Goal: Task Accomplishment & Management: Manage account settings

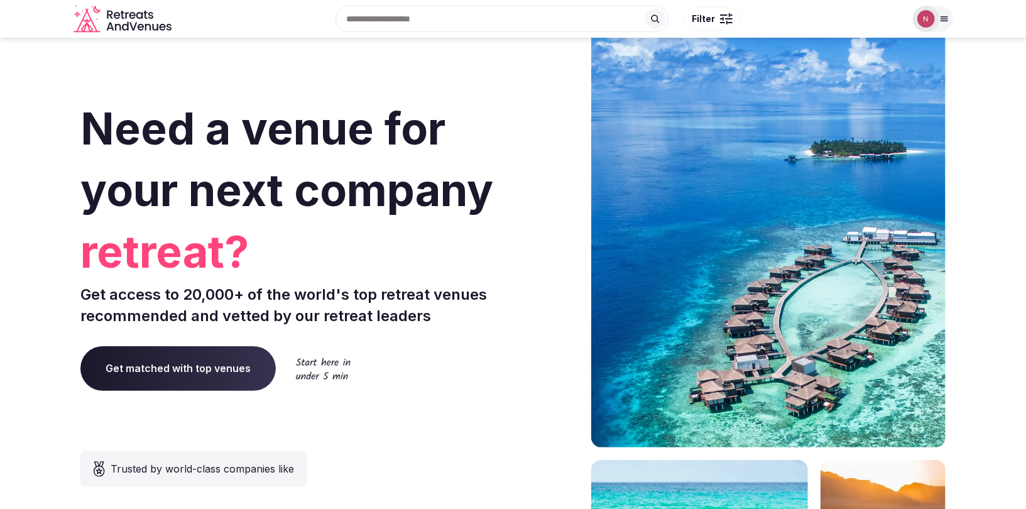
click at [919, 30] on div "Logged in as [PERSON_NAME] Account Staff admin Group flight planner Client view…" at bounding box center [933, 19] width 40 height 26
click at [929, 22] on img at bounding box center [926, 19] width 18 height 18
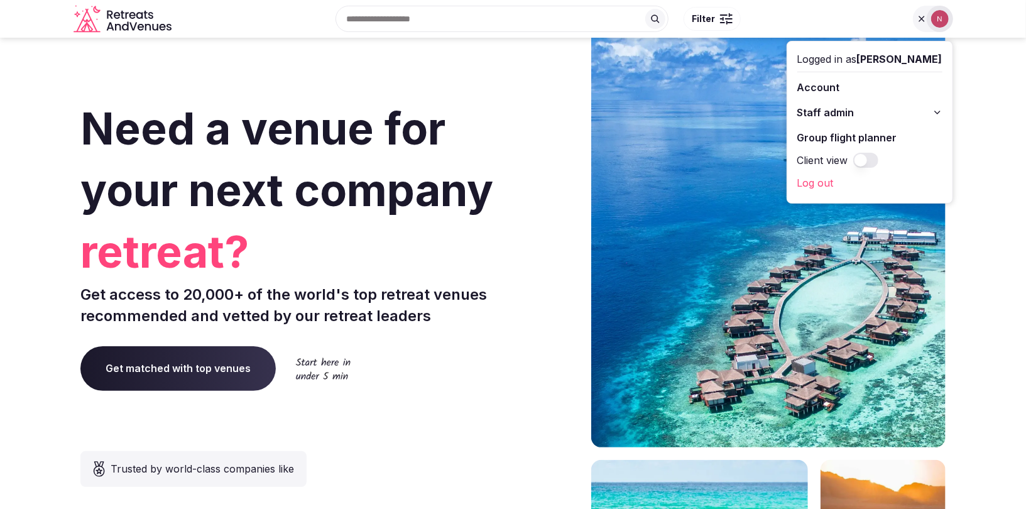
click at [828, 109] on span "Staff admin" at bounding box center [825, 112] width 57 height 15
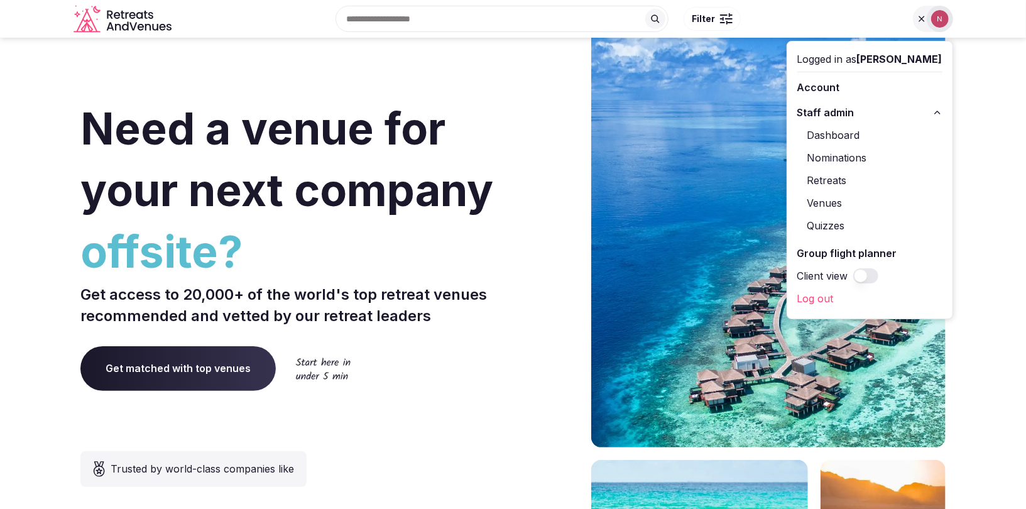
click at [834, 180] on link "Retreats" at bounding box center [869, 180] width 145 height 20
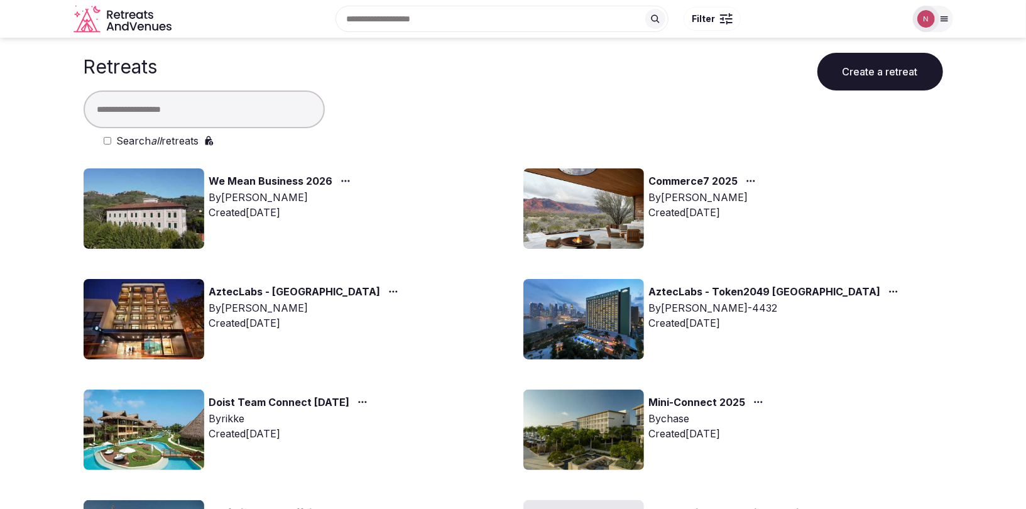
click at [136, 426] on img at bounding box center [144, 430] width 121 height 80
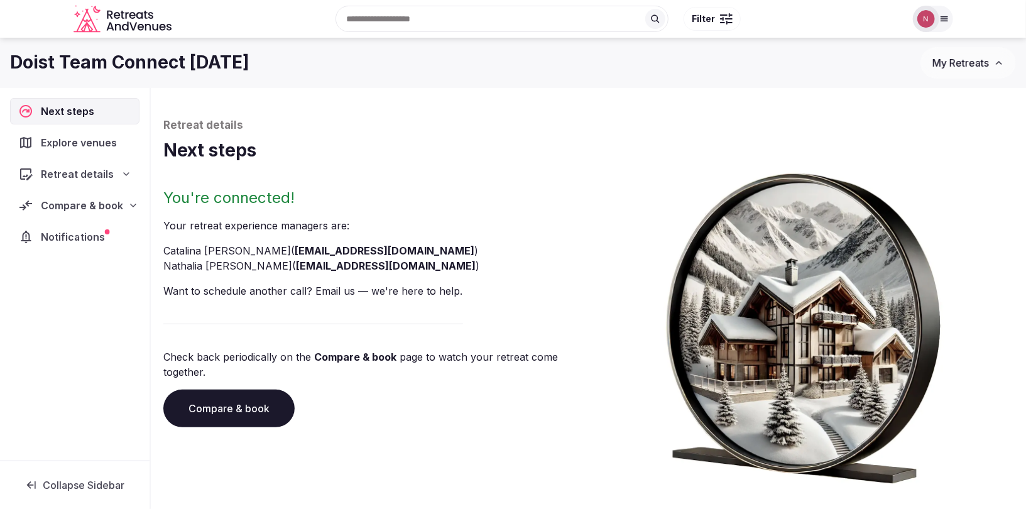
click at [66, 236] on span "Notifications" at bounding box center [75, 236] width 68 height 15
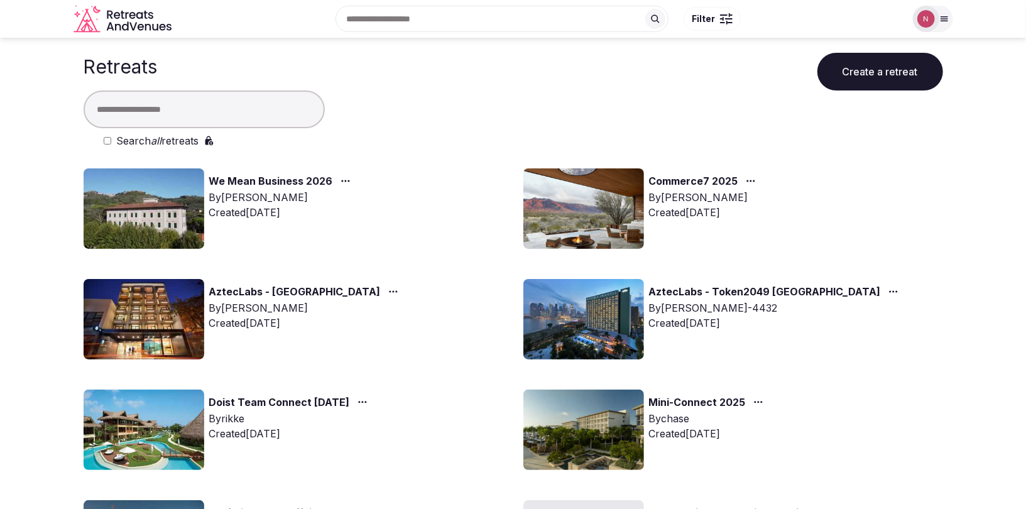
click at [164, 429] on img at bounding box center [144, 430] width 121 height 80
click at [149, 442] on img at bounding box center [144, 430] width 121 height 80
click at [293, 401] on link "Doist Team Connect [DATE]" at bounding box center [279, 403] width 141 height 16
click at [140, 447] on img at bounding box center [144, 430] width 121 height 80
click at [155, 446] on img at bounding box center [144, 430] width 121 height 80
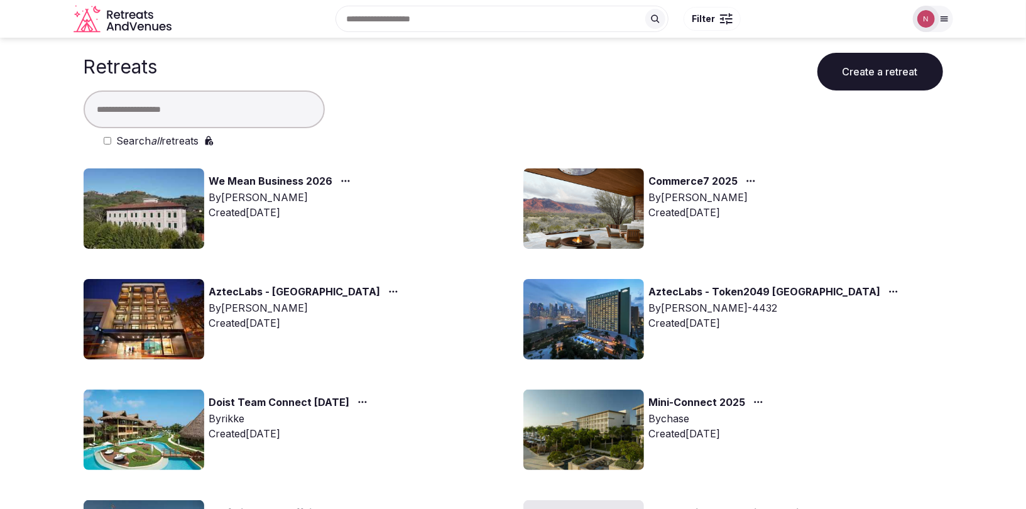
click at [239, 395] on link "Doist Team Connect [DATE]" at bounding box center [279, 403] width 141 height 16
click at [238, 398] on link "Doist Team Connect [DATE]" at bounding box center [279, 403] width 141 height 16
click at [149, 416] on img at bounding box center [144, 430] width 121 height 80
click at [158, 197] on img at bounding box center [144, 208] width 121 height 80
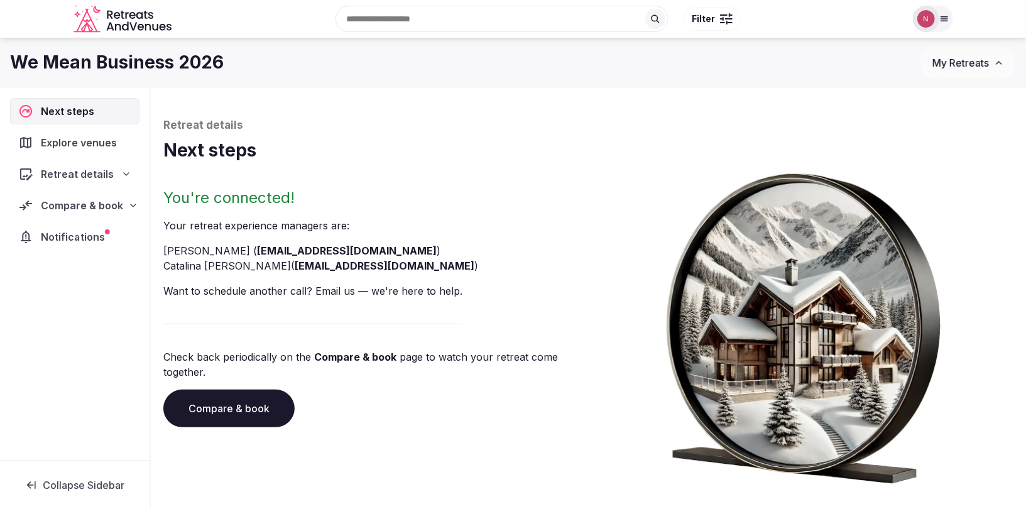
click at [82, 234] on span "Notifications" at bounding box center [75, 236] width 69 height 15
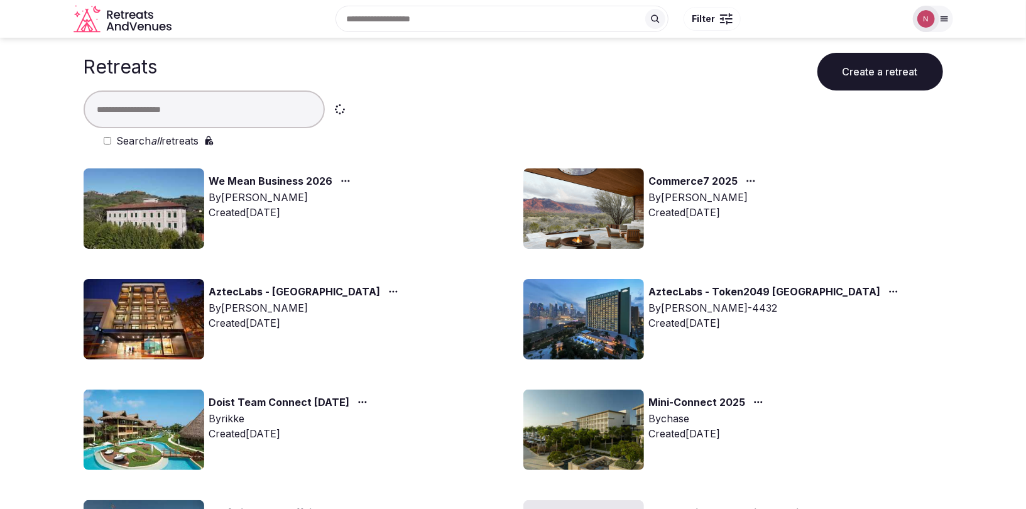
click at [179, 430] on img at bounding box center [144, 430] width 121 height 80
click at [162, 427] on img at bounding box center [144, 430] width 121 height 80
click at [256, 398] on link "Doist Team Connect [DATE]" at bounding box center [279, 403] width 141 height 16
click at [167, 331] on img at bounding box center [144, 319] width 121 height 80
click at [151, 447] on img at bounding box center [144, 430] width 121 height 80
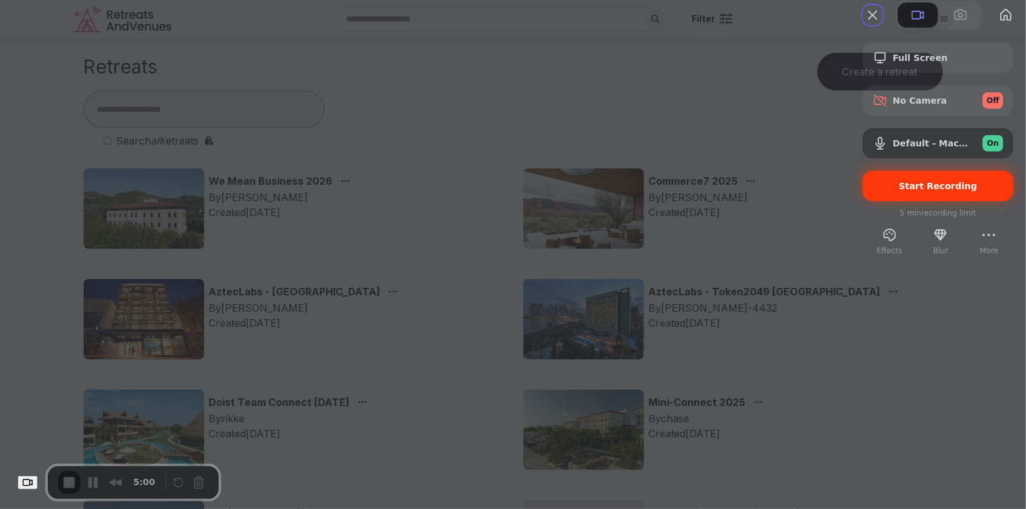
click at [899, 191] on span "Start Recording" at bounding box center [938, 186] width 79 height 10
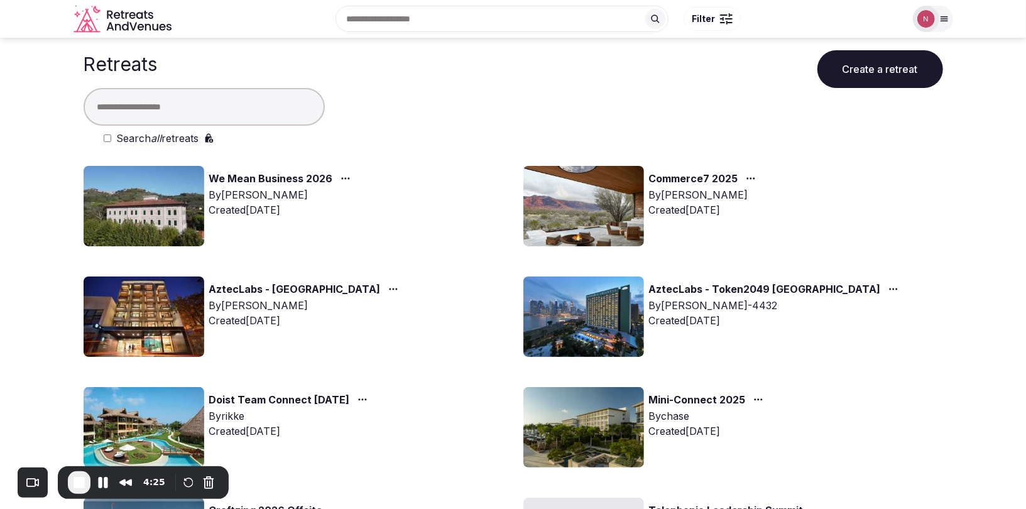
scroll to position [5, 0]
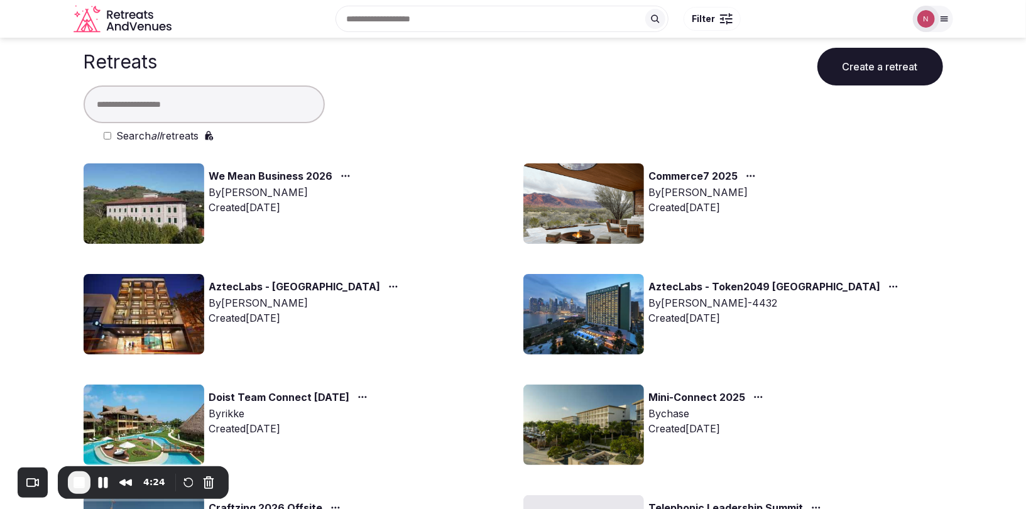
click at [142, 432] on img at bounding box center [144, 425] width 121 height 80
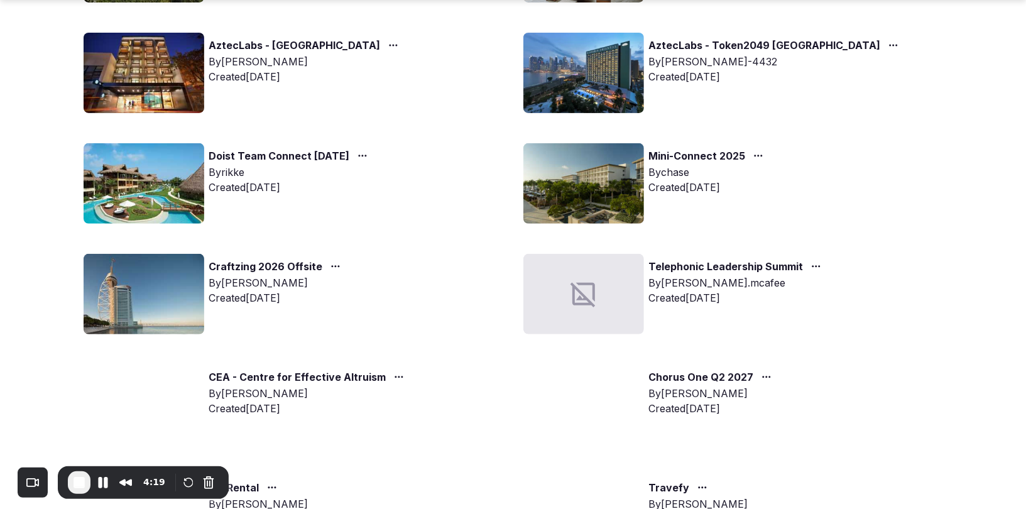
scroll to position [92, 0]
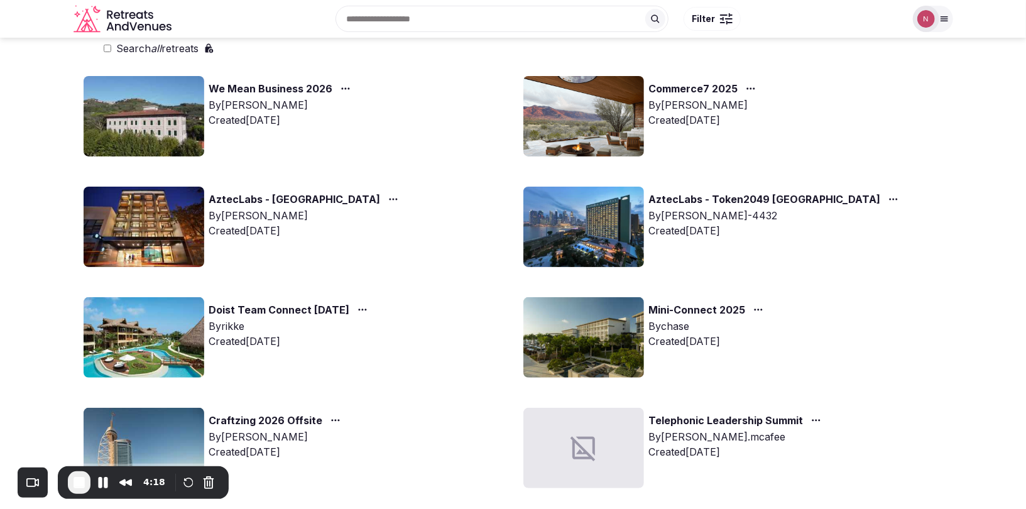
click at [153, 331] on img at bounding box center [144, 337] width 121 height 80
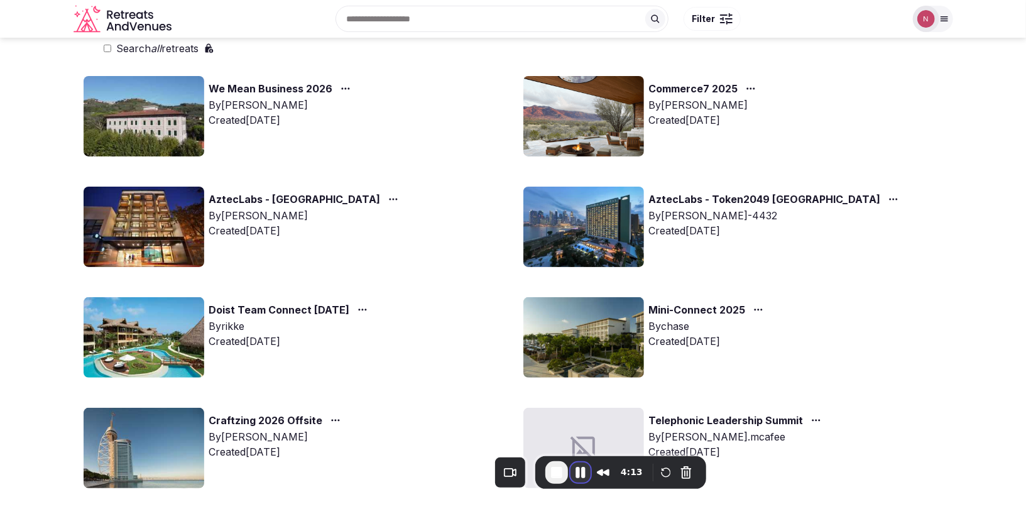
drag, startPoint x: 103, startPoint y: 473, endPoint x: 581, endPoint y: 463, distance: 477.7
click at [581, 463] on button "Pause Recording" at bounding box center [581, 473] width 20 height 20
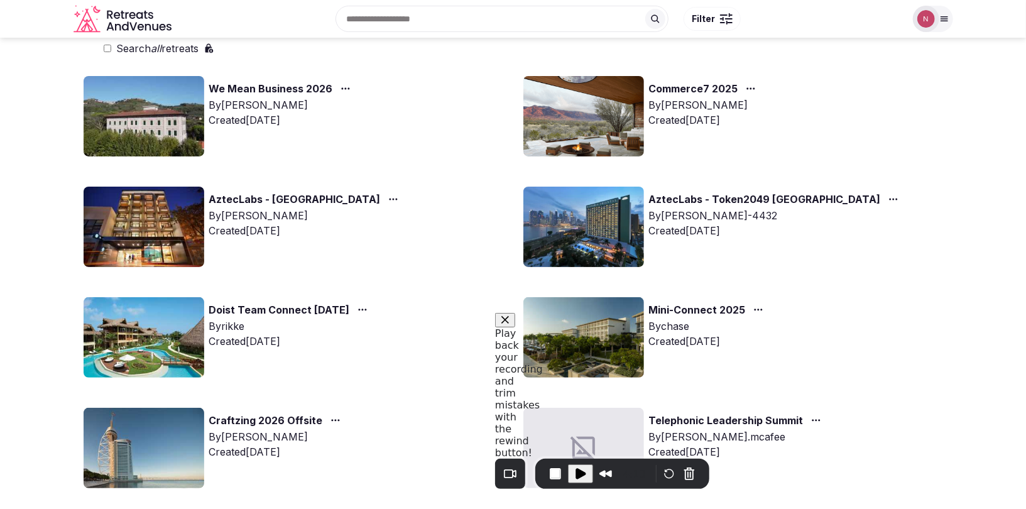
click at [160, 340] on img at bounding box center [144, 337] width 121 height 80
click at [579, 476] on span "Play Recording" at bounding box center [580, 473] width 15 height 15
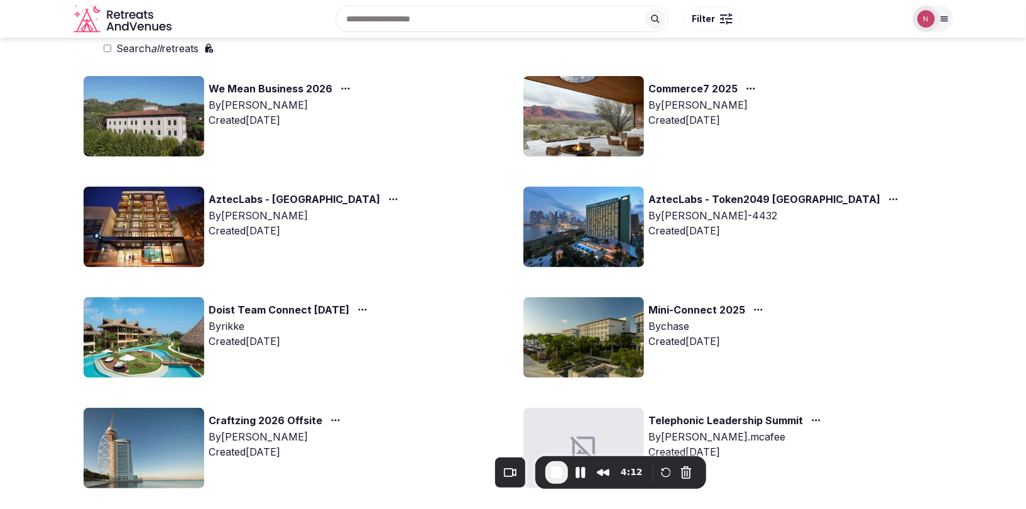
click at [140, 346] on img at bounding box center [144, 337] width 121 height 80
click at [160, 331] on img at bounding box center [144, 337] width 121 height 80
click at [271, 309] on link "Doist Team Connect [DATE]" at bounding box center [279, 310] width 141 height 16
click at [258, 87] on link "We Mean Business 2026" at bounding box center [271, 89] width 124 height 16
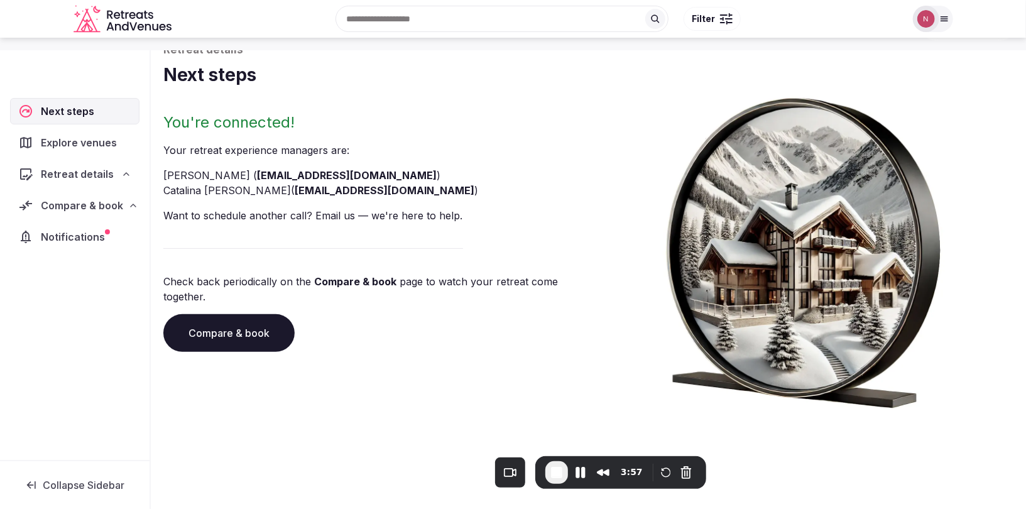
scroll to position [75, 0]
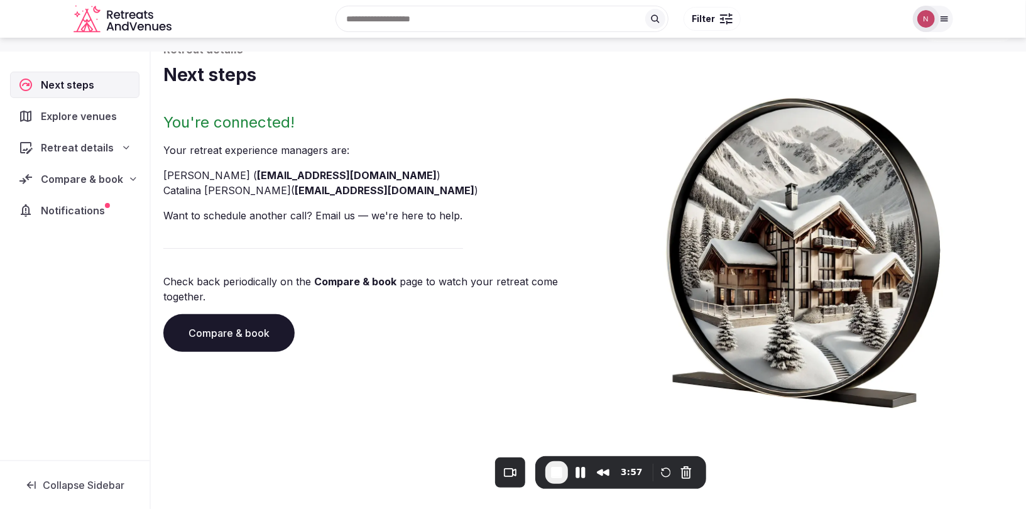
click at [161, 117] on div "Retreat details Next steps You're connected! Your retreat experience manager s …" at bounding box center [588, 236] width 875 height 446
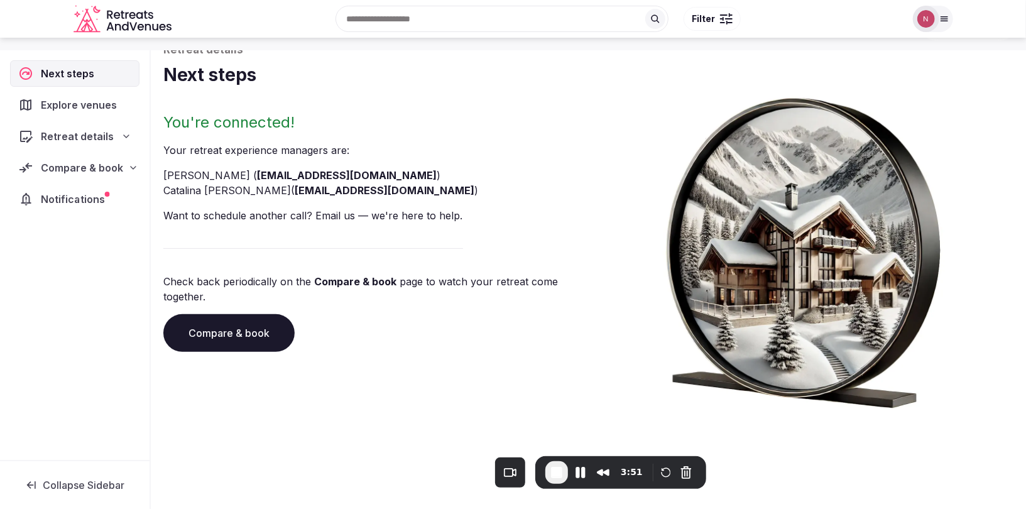
click at [73, 197] on span "Notifications" at bounding box center [75, 199] width 68 height 15
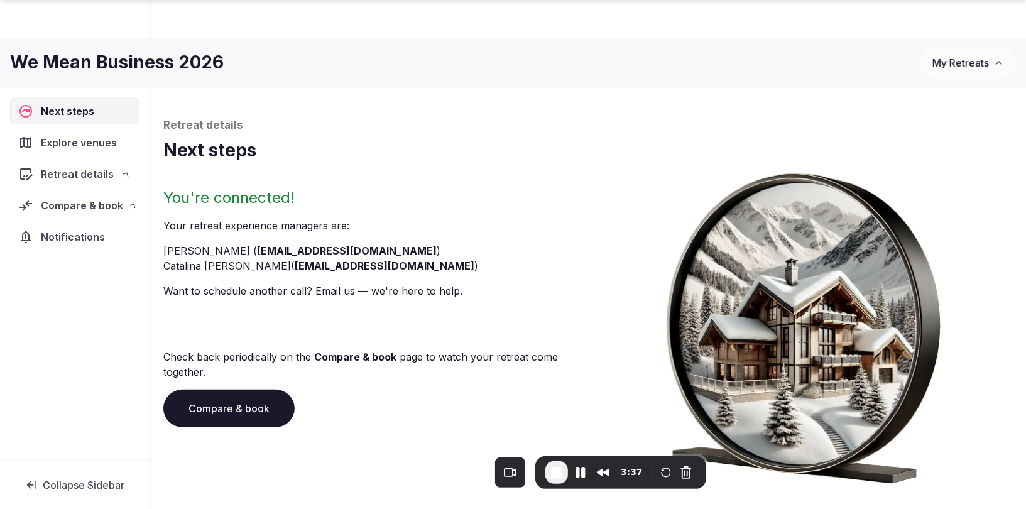
scroll to position [75, 0]
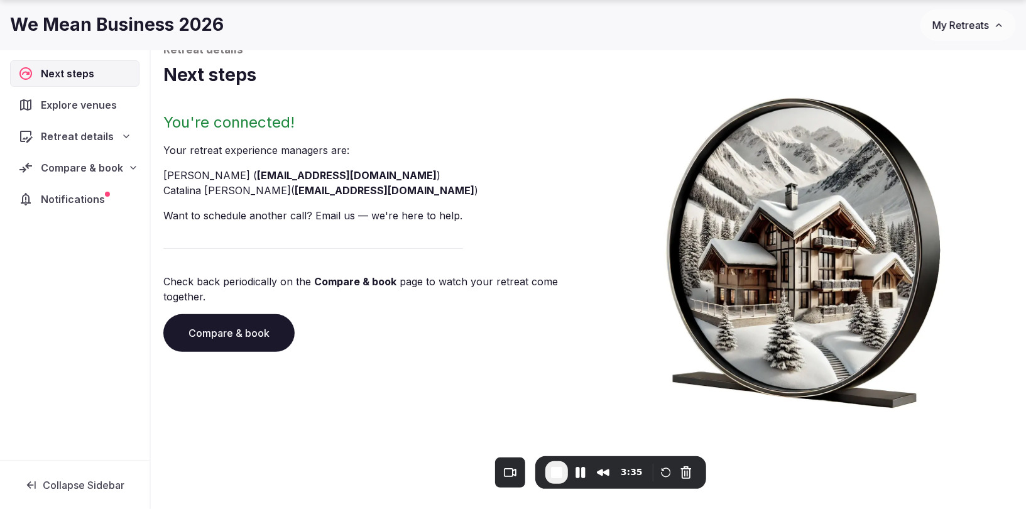
scroll to position [92, 0]
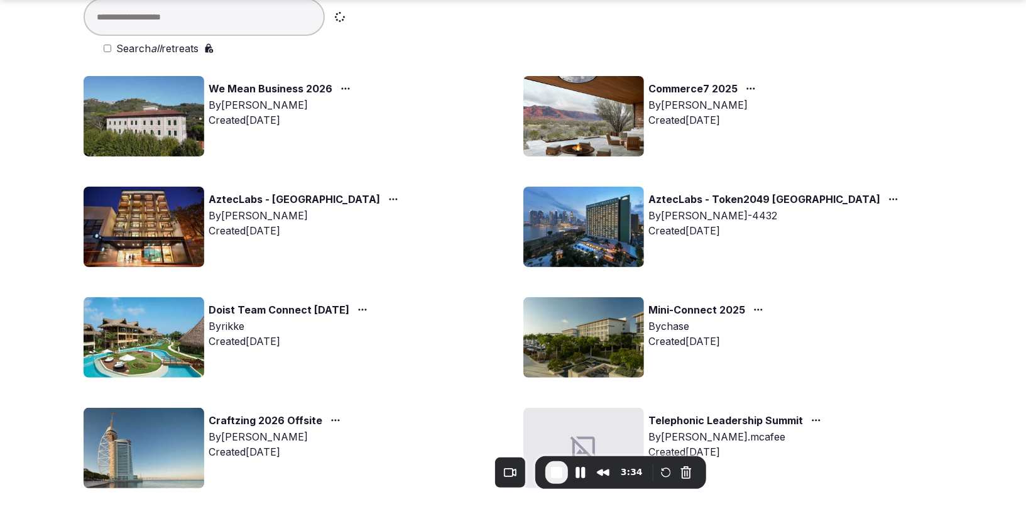
click at [170, 359] on img at bounding box center [144, 337] width 121 height 80
click at [266, 307] on link "Doist Team Connect [DATE]" at bounding box center [279, 310] width 141 height 16
click at [559, 474] on span "End Recording" at bounding box center [556, 472] width 15 height 15
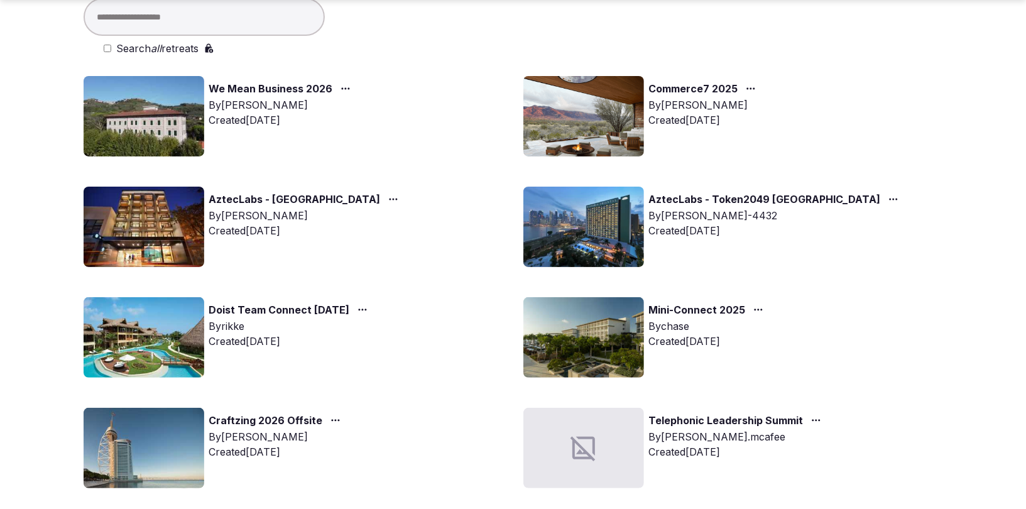
click at [585, 106] on img at bounding box center [583, 116] width 121 height 80
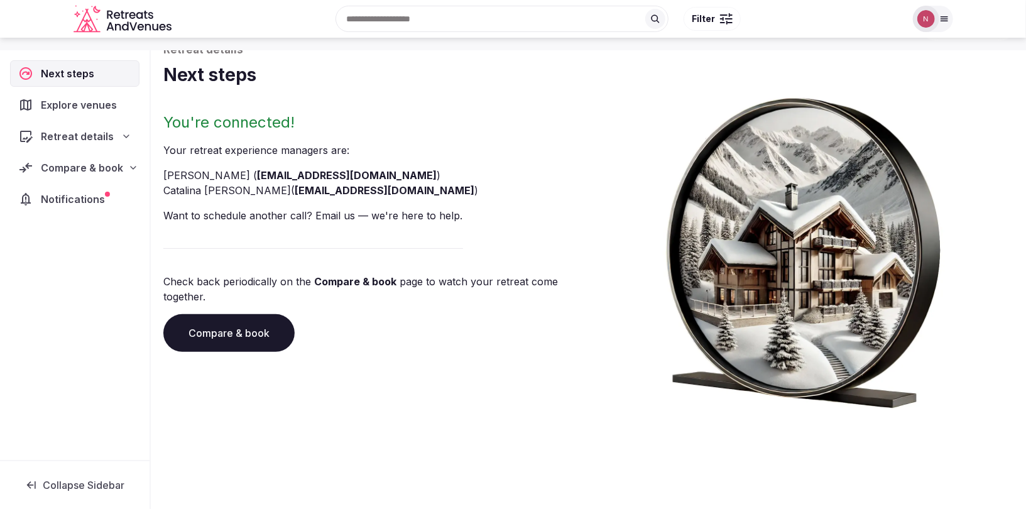
click at [68, 198] on span "Notifications" at bounding box center [75, 199] width 69 height 15
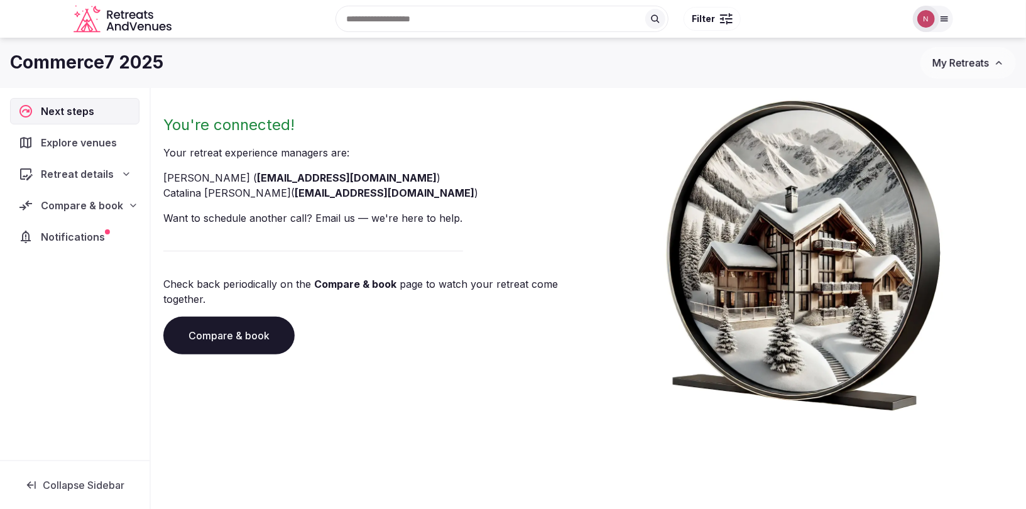
scroll to position [72, 0]
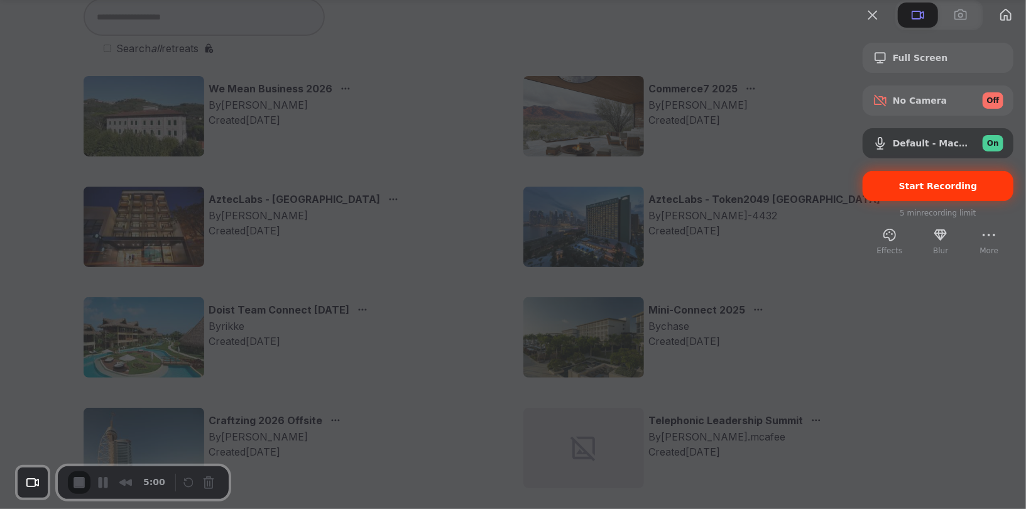
click at [919, 191] on span "Start Recording" at bounding box center [938, 186] width 79 height 10
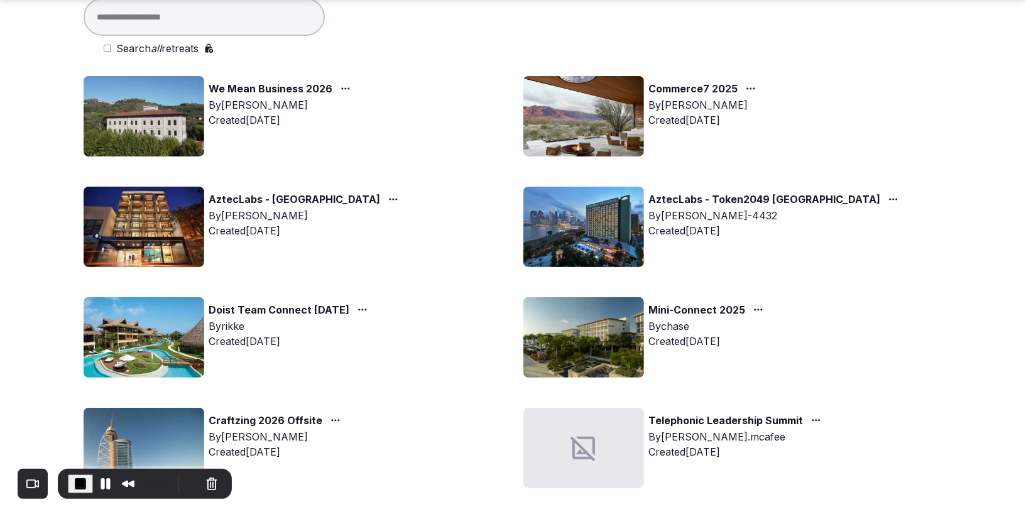
click at [141, 114] on img at bounding box center [144, 116] width 121 height 80
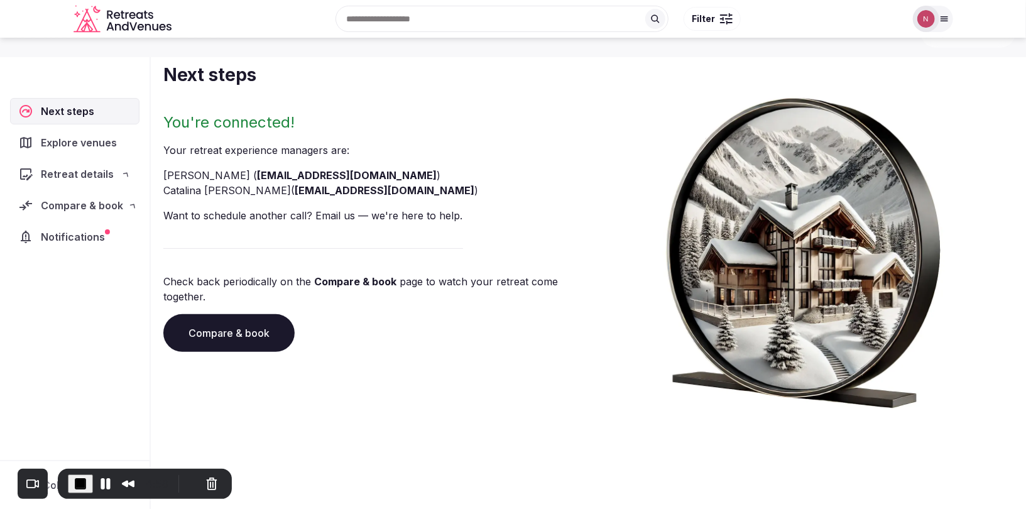
scroll to position [75, 0]
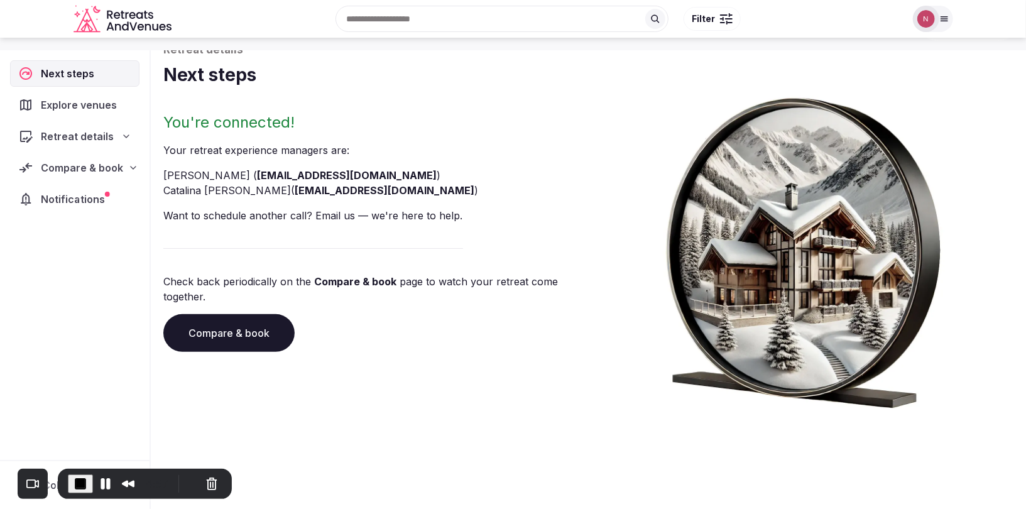
click at [55, 193] on span "Notifications" at bounding box center [75, 199] width 69 height 15
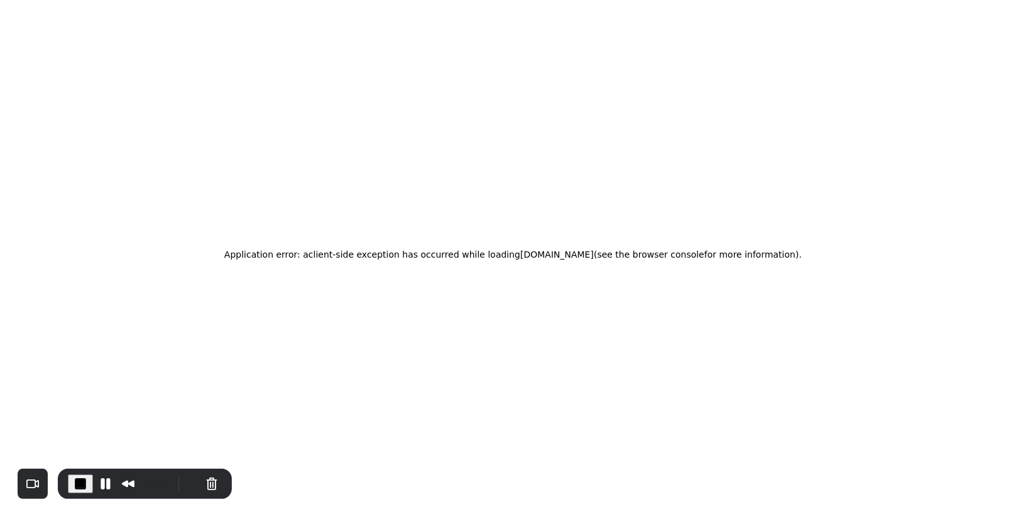
scroll to position [75, 0]
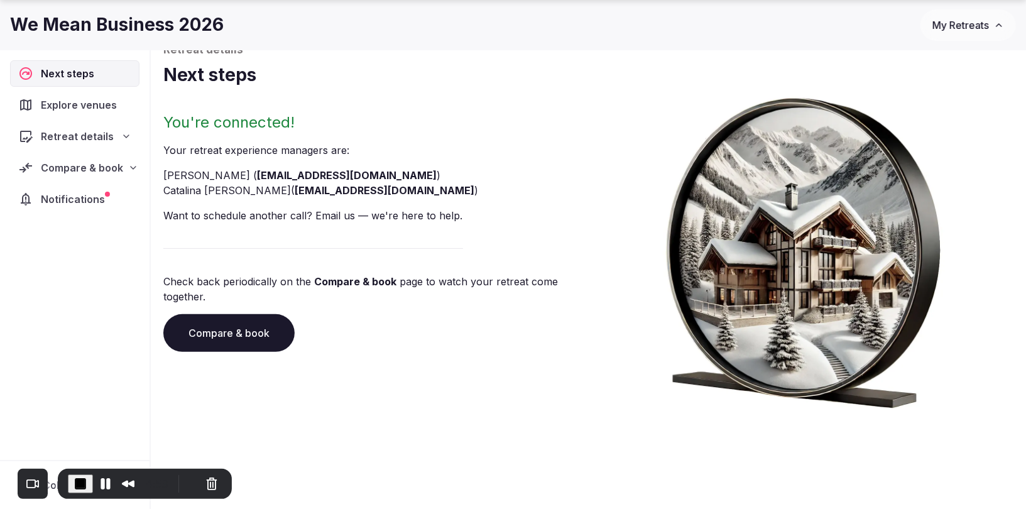
scroll to position [92, 0]
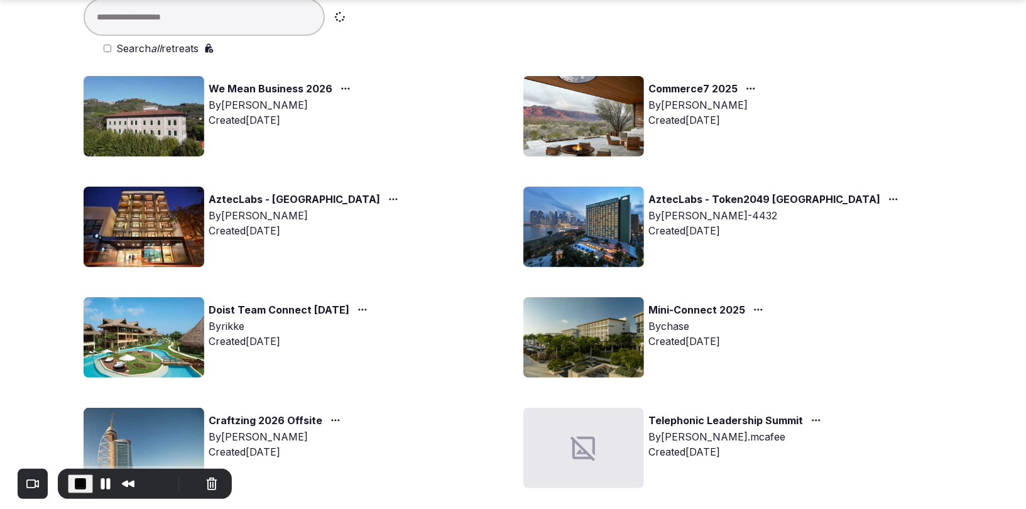
click at [627, 113] on img at bounding box center [583, 116] width 121 height 80
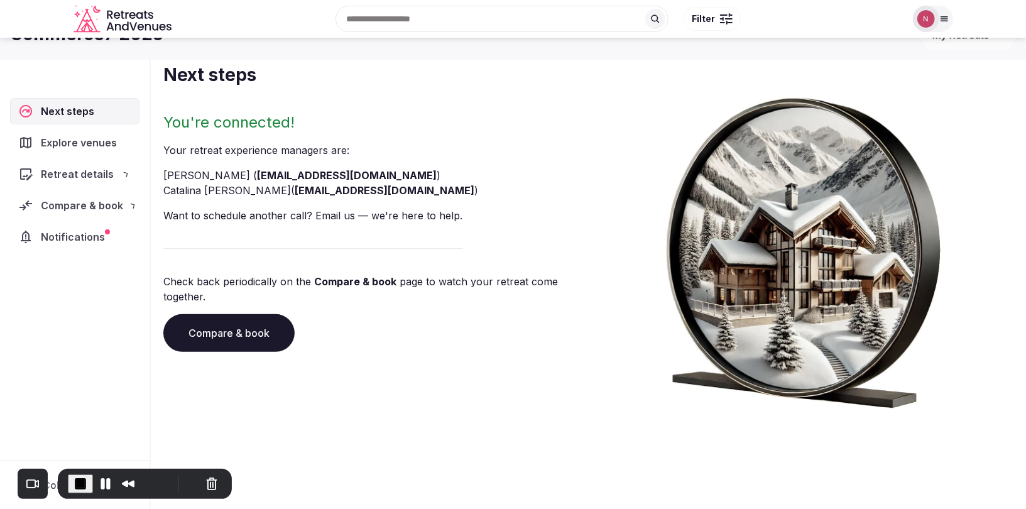
scroll to position [75, 0]
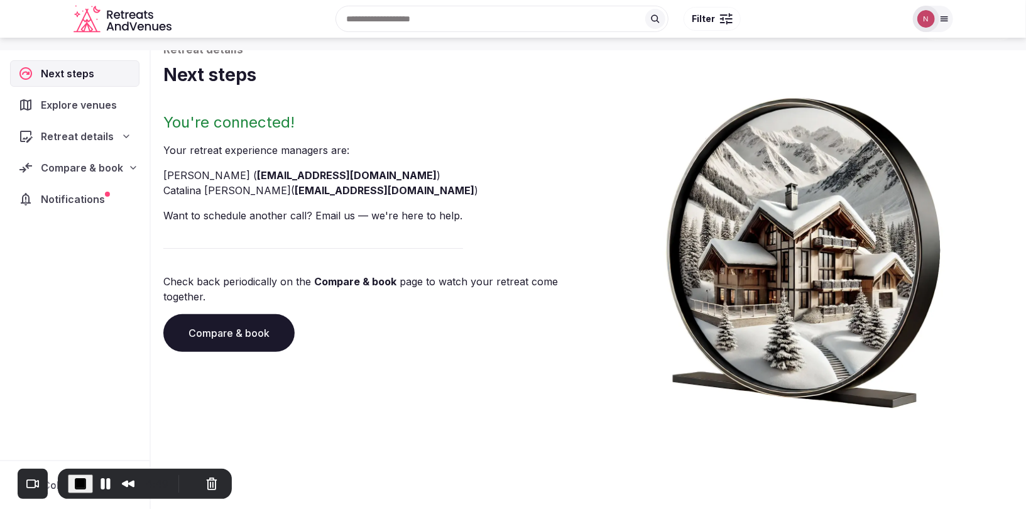
click at [60, 192] on span "Notifications" at bounding box center [75, 199] width 69 height 15
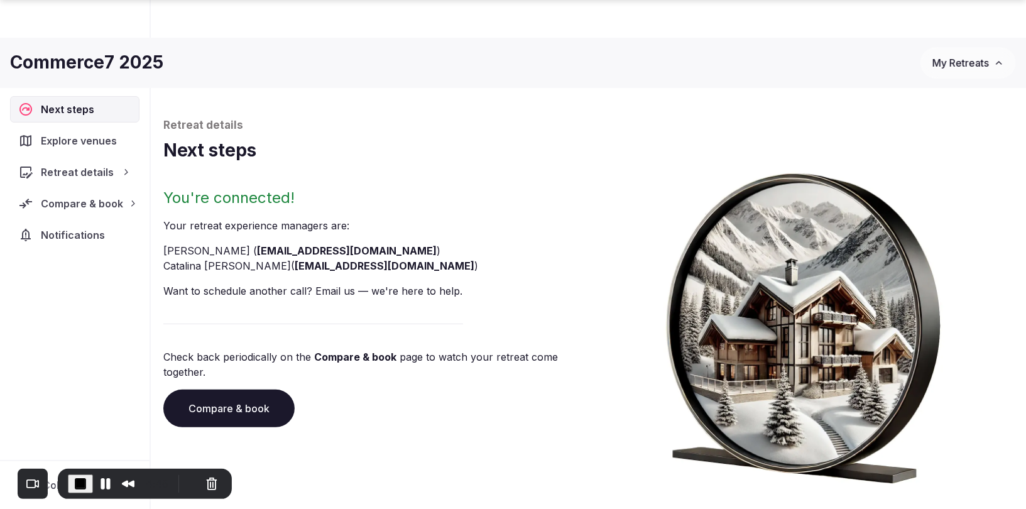
scroll to position [75, 0]
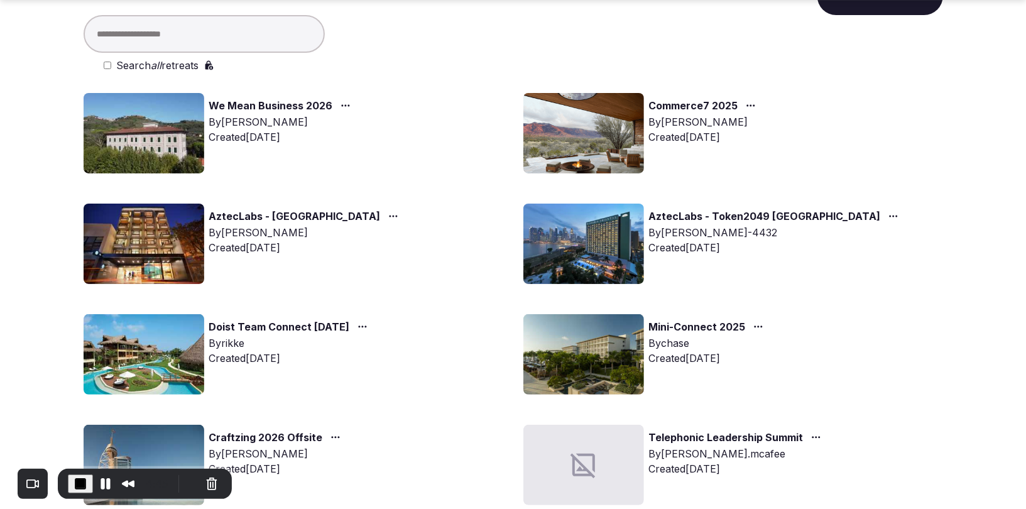
scroll to position [92, 0]
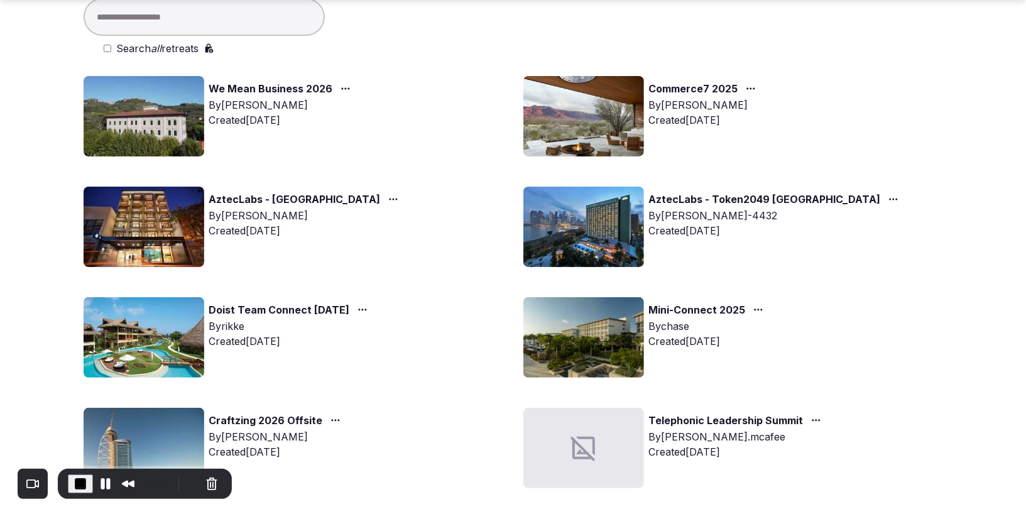
click at [161, 236] on img at bounding box center [144, 227] width 121 height 80
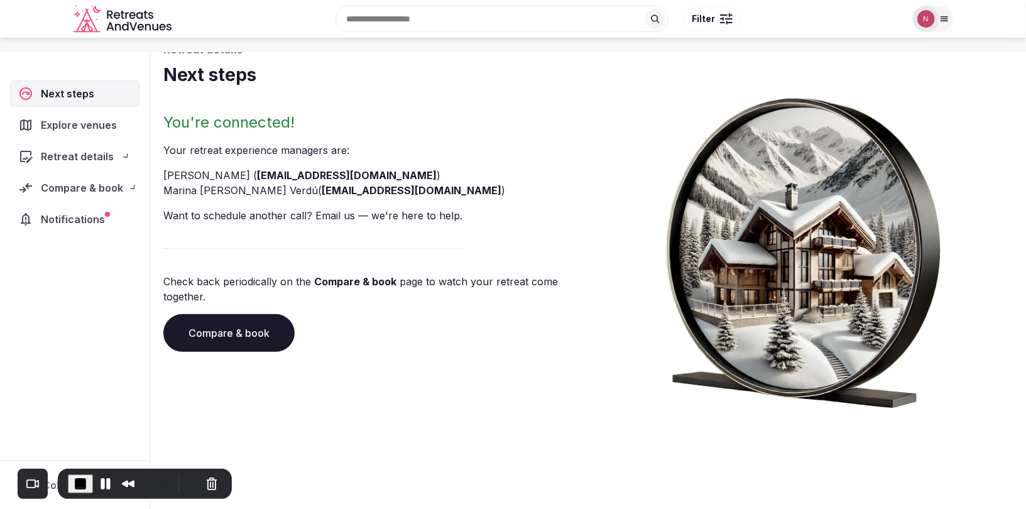
scroll to position [75, 0]
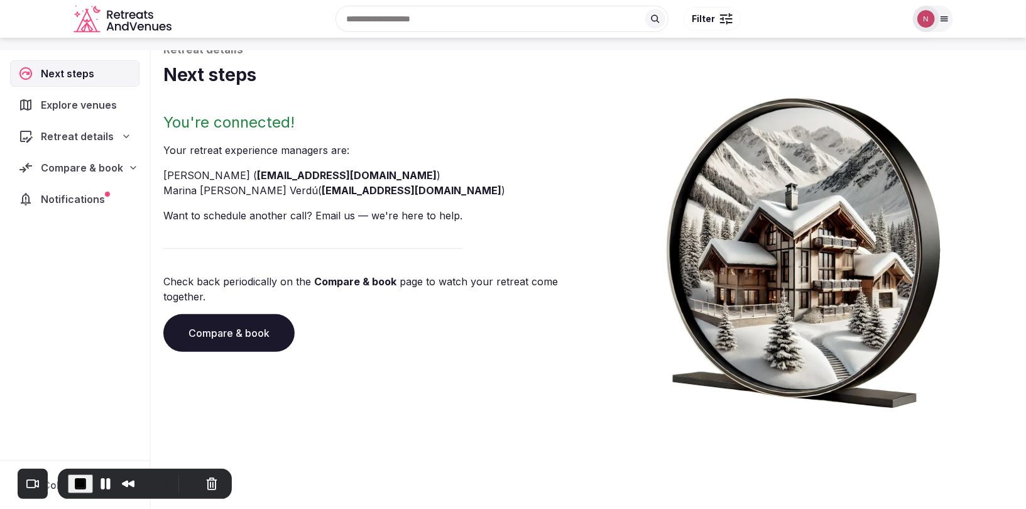
click at [60, 196] on span "Notifications" at bounding box center [75, 199] width 69 height 15
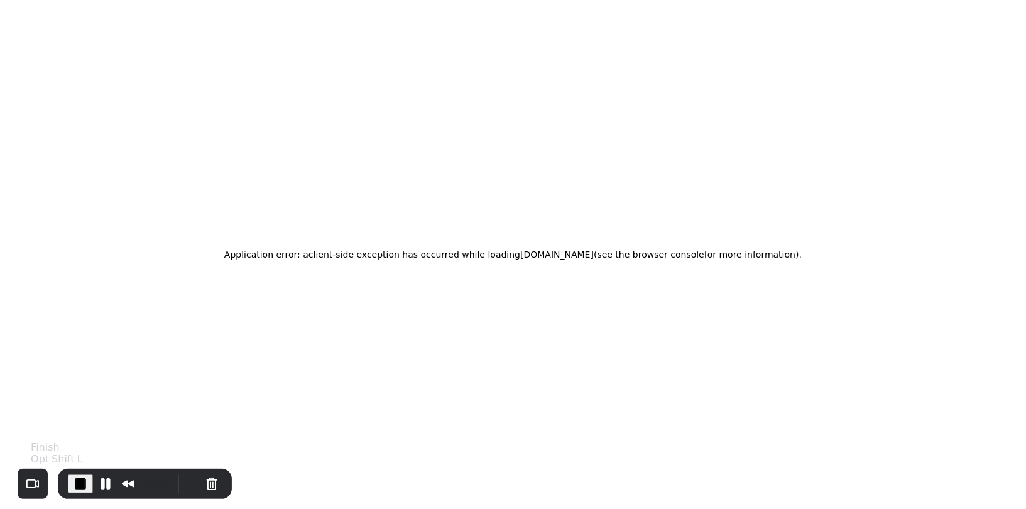
click at [73, 480] on span "End Recording" at bounding box center [80, 483] width 15 height 15
